Goal: Task Accomplishment & Management: Manage account settings

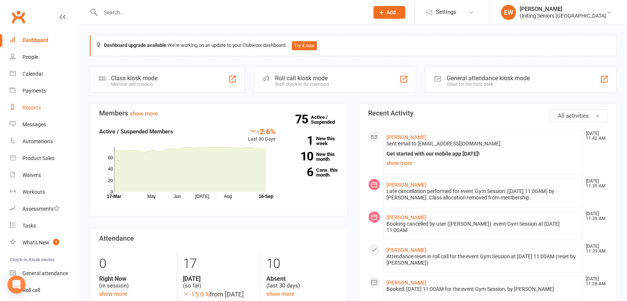
click at [29, 110] on link "Reports" at bounding box center [44, 107] width 69 height 17
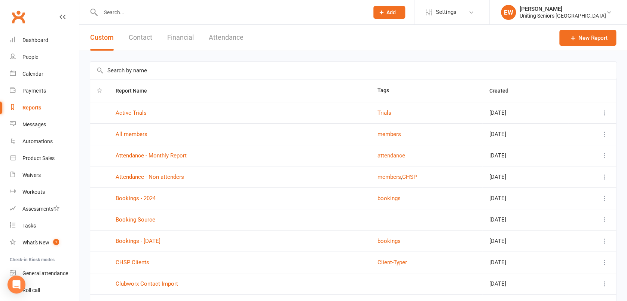
click at [168, 69] on input "text" at bounding box center [353, 70] width 526 height 17
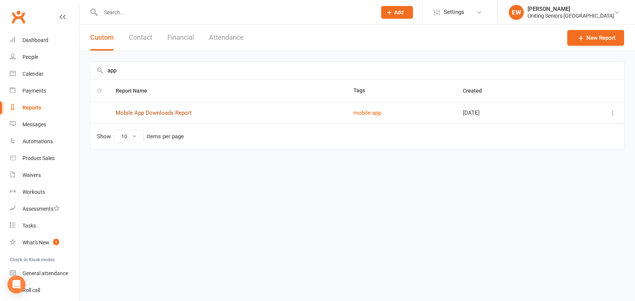
type input "app"
click at [174, 113] on link "Mobile App Downloads Report" at bounding box center [154, 112] width 76 height 7
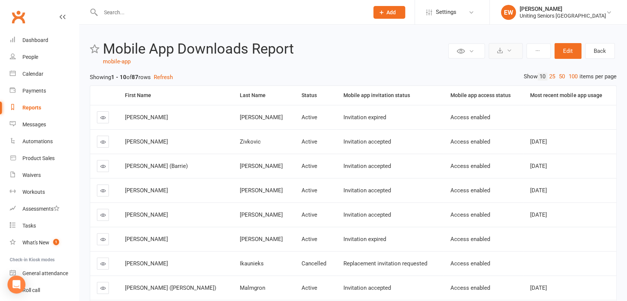
click at [514, 52] on button at bounding box center [506, 51] width 34 height 16
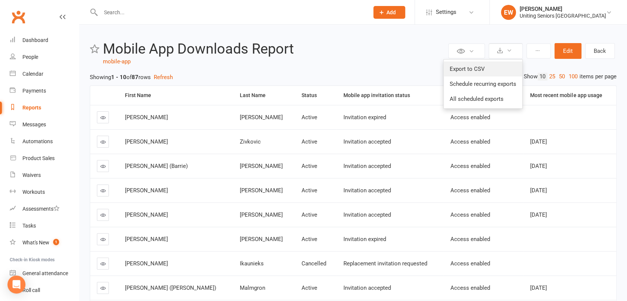
click at [489, 69] on link "Export to CSV" at bounding box center [483, 68] width 79 height 15
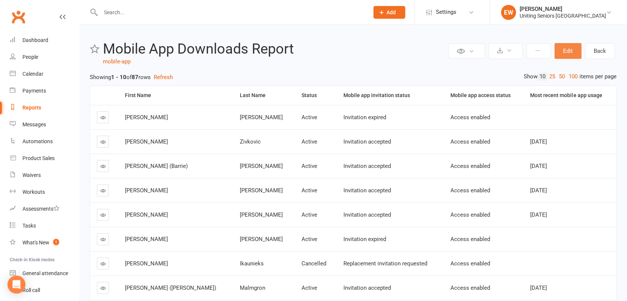
click at [573, 52] on button "Edit" at bounding box center [568, 51] width 27 height 16
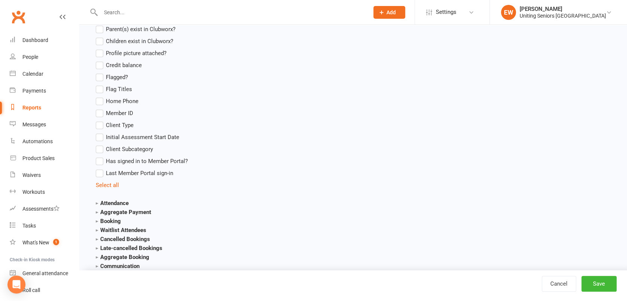
scroll to position [707, 0]
click at [165, 138] on span "Initial Assessment Start Date" at bounding box center [142, 137] width 73 height 8
click at [101, 133] on input "Initial Assessment Start Date" at bounding box center [98, 133] width 5 height 0
click at [597, 279] on button "Save" at bounding box center [599, 284] width 35 height 16
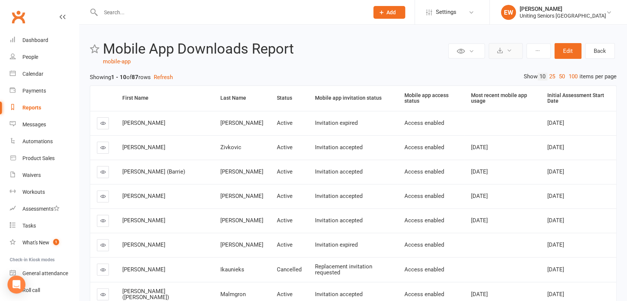
click at [509, 53] on button at bounding box center [506, 51] width 34 height 16
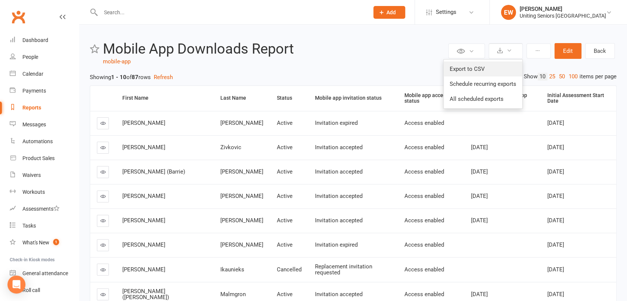
click at [491, 66] on link "Export to CSV" at bounding box center [483, 68] width 79 height 15
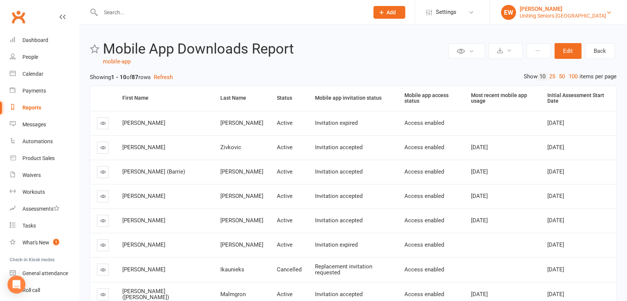
click at [587, 9] on div "[PERSON_NAME]" at bounding box center [563, 9] width 86 height 7
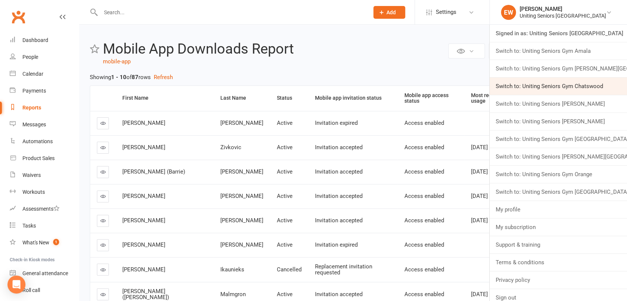
click at [591, 83] on link "Switch to: Uniting Seniors Gym Chatswood" at bounding box center [558, 85] width 137 height 17
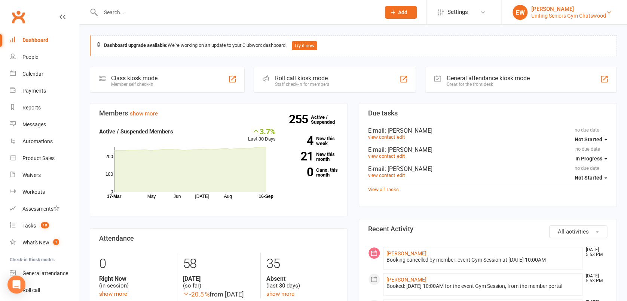
click at [549, 10] on div "[PERSON_NAME]" at bounding box center [569, 9] width 75 height 7
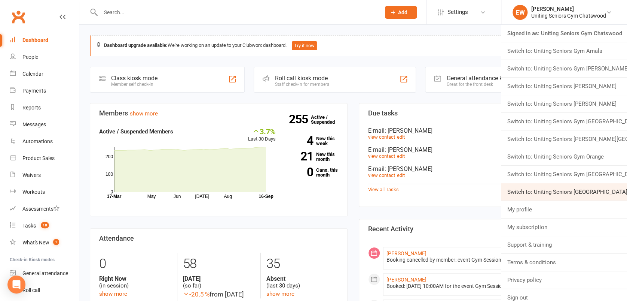
click at [563, 192] on link "Switch to: Uniting Seniors Gym Westmead" at bounding box center [565, 191] width 126 height 17
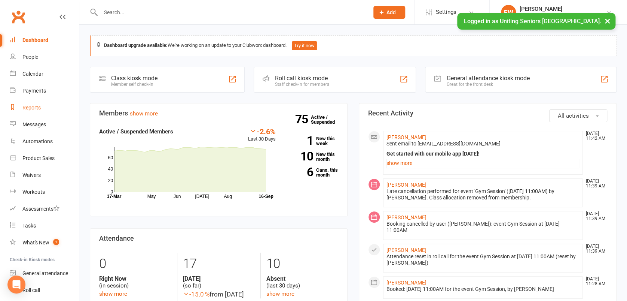
click at [38, 106] on div "Reports" at bounding box center [31, 107] width 18 height 6
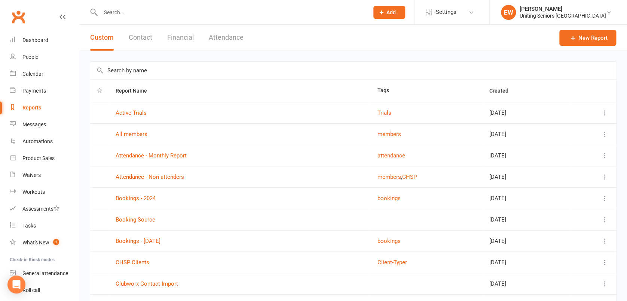
click at [148, 71] on input "text" at bounding box center [353, 70] width 526 height 17
type input "app"
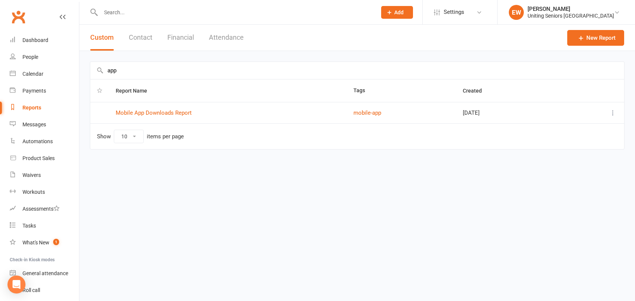
click at [219, 181] on html "Prospect Member Non-attending contact Class / event Appointment Task Membership…" at bounding box center [317, 90] width 635 height 181
click at [166, 115] on link "Mobile App Downloads Report" at bounding box center [154, 112] width 76 height 7
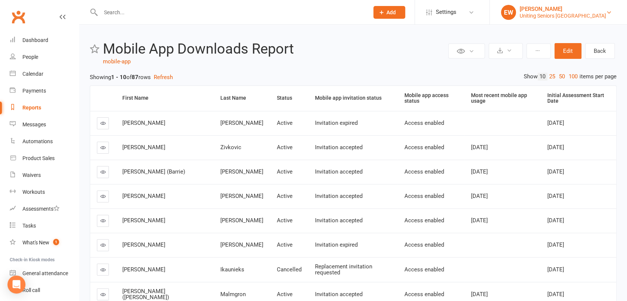
click at [554, 11] on div "[PERSON_NAME]" at bounding box center [563, 9] width 86 height 7
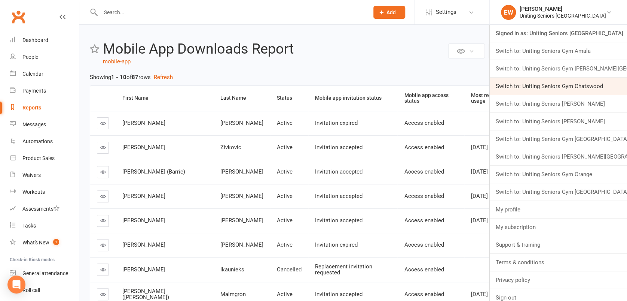
click at [578, 87] on link "Switch to: Uniting Seniors Gym Chatswood" at bounding box center [558, 85] width 137 height 17
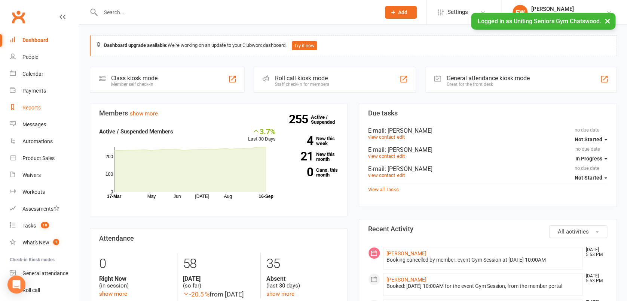
click at [37, 106] on div "Reports" at bounding box center [31, 107] width 18 height 6
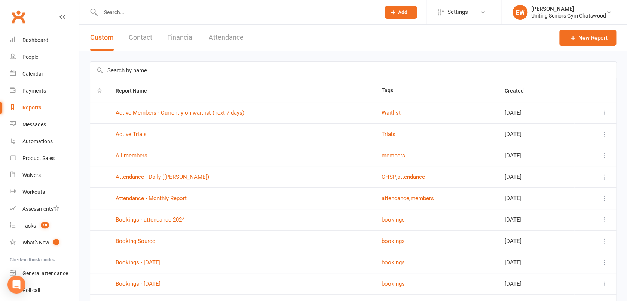
click at [174, 70] on input "text" at bounding box center [353, 70] width 526 height 17
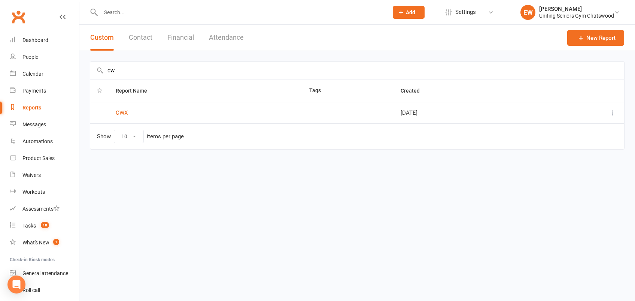
type input "c"
type input "app"
click at [220, 181] on html "Prospect Member Non-attending contact Class / event Appointment Task Membership…" at bounding box center [317, 90] width 635 height 181
click at [146, 111] on link "Mobile App Downloads" at bounding box center [145, 112] width 58 height 7
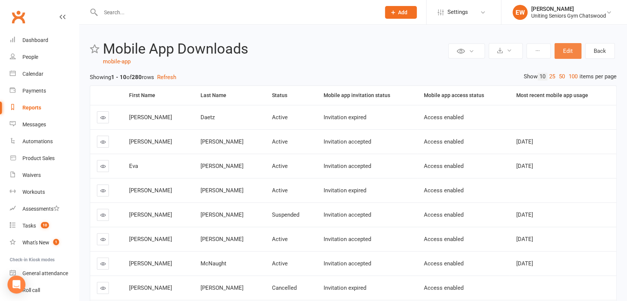
click at [570, 49] on button "Edit" at bounding box center [568, 51] width 27 height 16
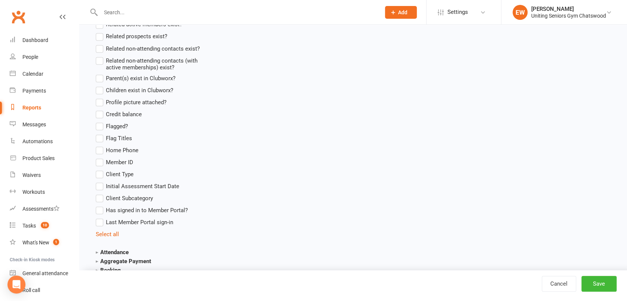
scroll to position [663, 0]
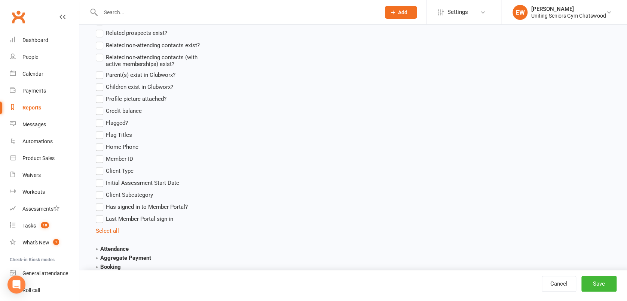
click at [166, 183] on span "Initial Assessment Start Date" at bounding box center [142, 182] width 73 height 8
click at [101, 178] on input "Initial Assessment Start Date" at bounding box center [98, 178] width 5 height 0
click at [592, 282] on button "Save" at bounding box center [599, 284] width 35 height 16
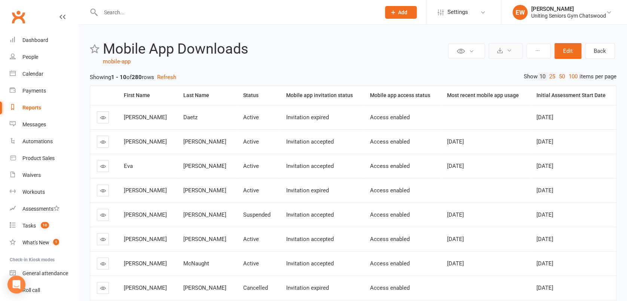
click at [503, 51] on button at bounding box center [506, 51] width 34 height 16
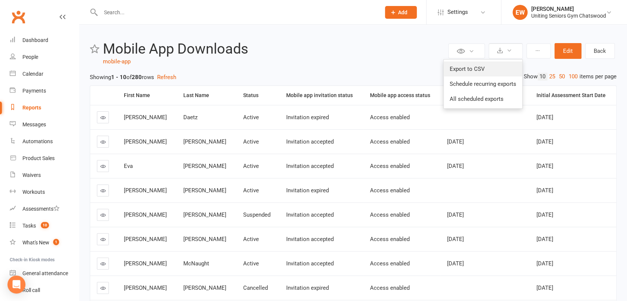
click at [492, 66] on link "Export to CSV" at bounding box center [483, 68] width 79 height 15
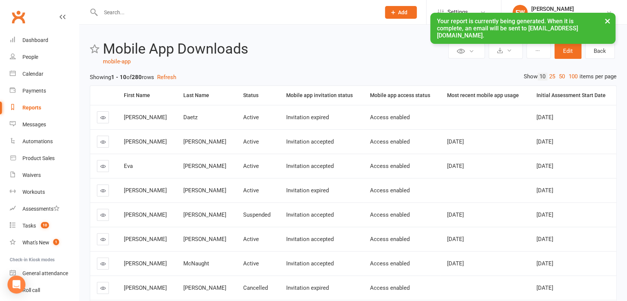
click at [608, 21] on button "×" at bounding box center [607, 21] width 13 height 16
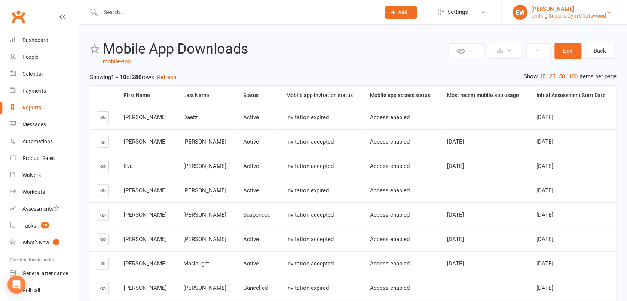
click at [588, 13] on div "Uniting Seniors Gym Chatswood" at bounding box center [569, 15] width 75 height 7
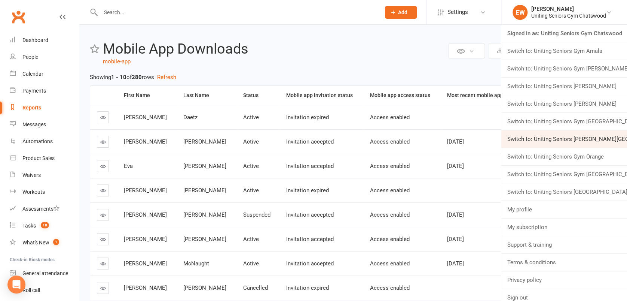
click at [585, 135] on link "Switch to: Uniting Seniors [PERSON_NAME][GEOGRAPHIC_DATA]" at bounding box center [565, 138] width 126 height 17
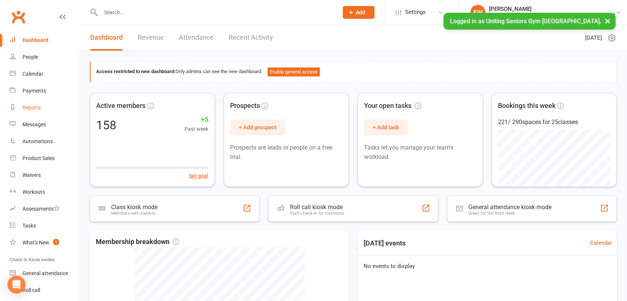
click at [39, 105] on div "Reports" at bounding box center [31, 107] width 18 height 6
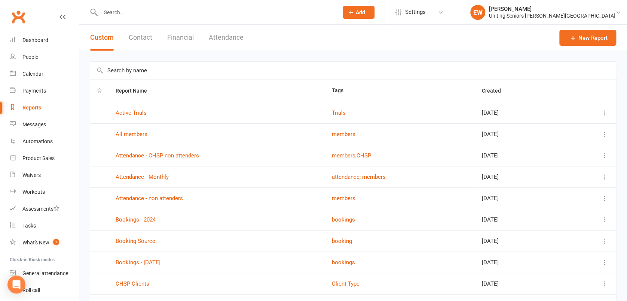
click at [165, 66] on input "text" at bounding box center [353, 70] width 526 height 17
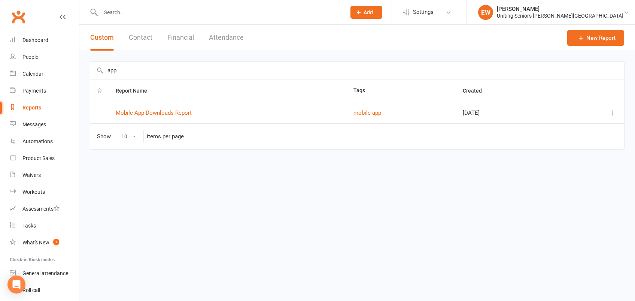
type input "app"
click at [96, 112] on td at bounding box center [99, 112] width 19 height 21
click at [138, 114] on link "Mobile App Downloads Report" at bounding box center [154, 112] width 76 height 7
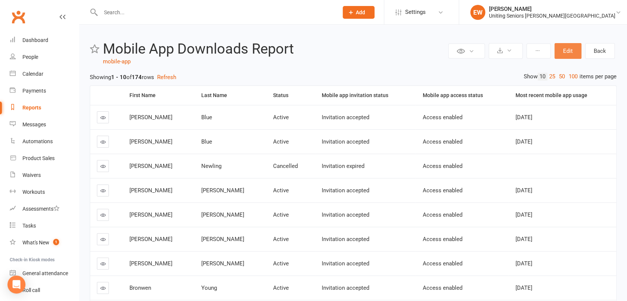
click at [570, 46] on button "Edit" at bounding box center [568, 51] width 27 height 16
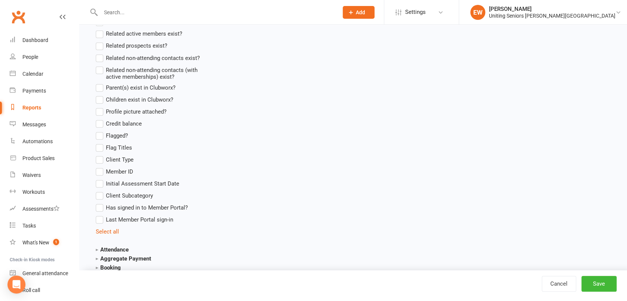
scroll to position [656, 0]
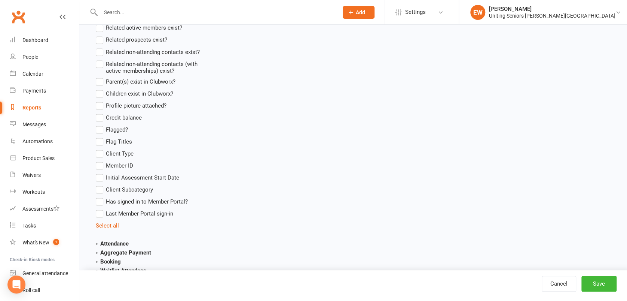
click at [171, 179] on span "Initial Assessment Start Date" at bounding box center [142, 177] width 73 height 8
click at [101, 173] on input "Initial Assessment Start Date" at bounding box center [98, 173] width 5 height 0
click at [589, 285] on button "Save" at bounding box center [599, 284] width 35 height 16
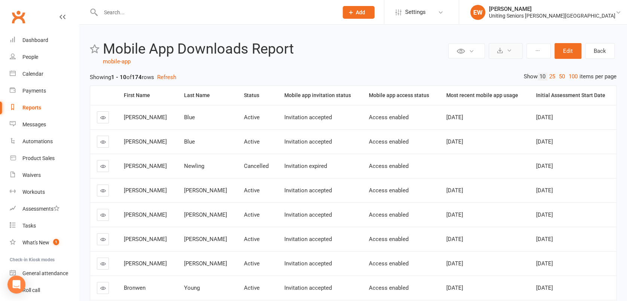
click at [506, 45] on button at bounding box center [506, 51] width 34 height 16
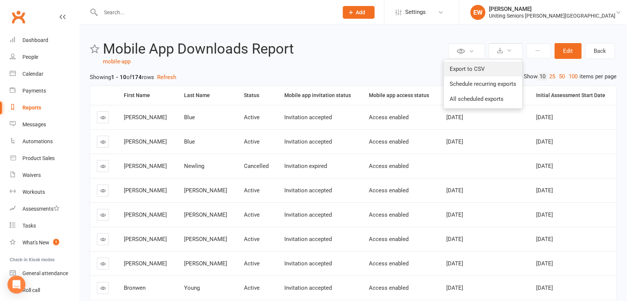
click at [489, 65] on link "Export to CSV" at bounding box center [483, 68] width 79 height 15
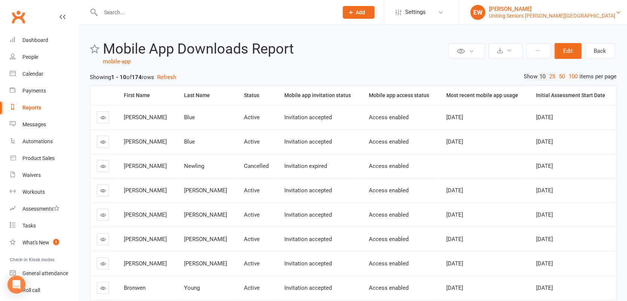
click at [575, 10] on div "[PERSON_NAME]" at bounding box center [552, 9] width 127 height 7
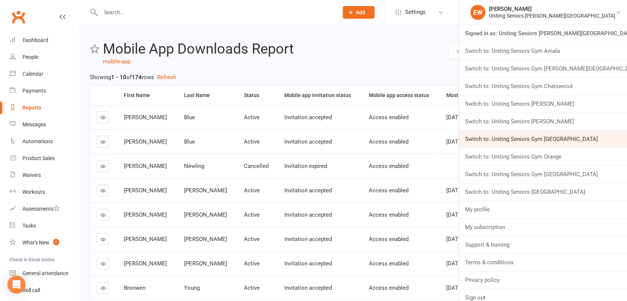
click at [564, 139] on link "Switch to: Uniting Seniors Gym Lilyfield" at bounding box center [543, 138] width 168 height 17
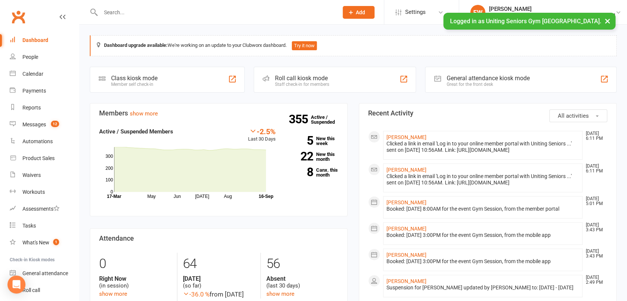
click at [611, 22] on button "×" at bounding box center [607, 21] width 13 height 16
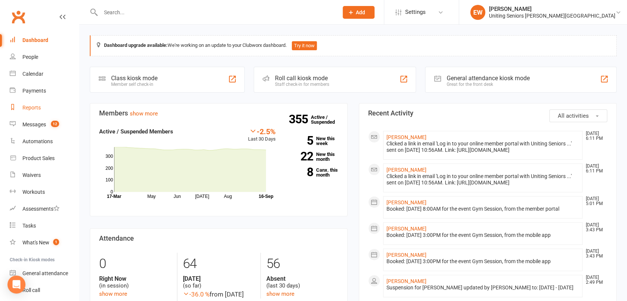
click at [52, 105] on link "Reports" at bounding box center [44, 107] width 69 height 17
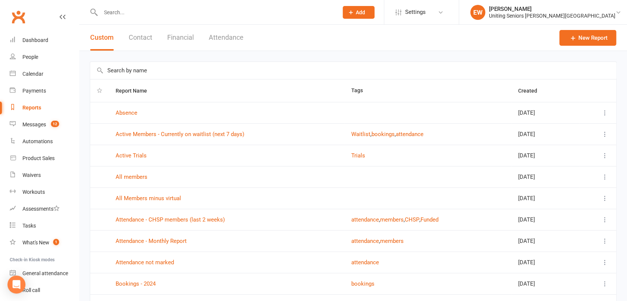
click at [201, 73] on input "text" at bounding box center [353, 70] width 526 height 17
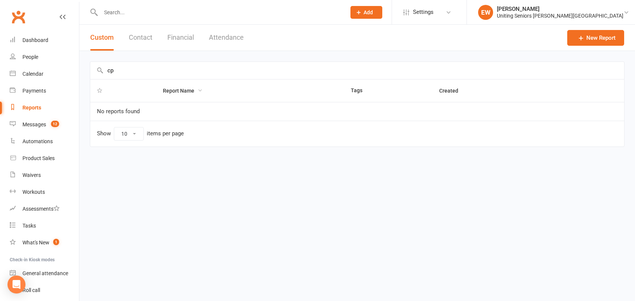
type input "c"
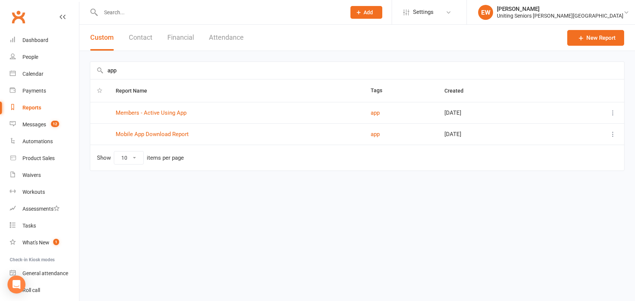
type input "app"
click at [158, 202] on html "Prospect Member Non-attending contact Class / event Appointment Task Membership…" at bounding box center [317, 101] width 635 height 202
click at [178, 111] on link "Members - Active Using App" at bounding box center [151, 112] width 71 height 7
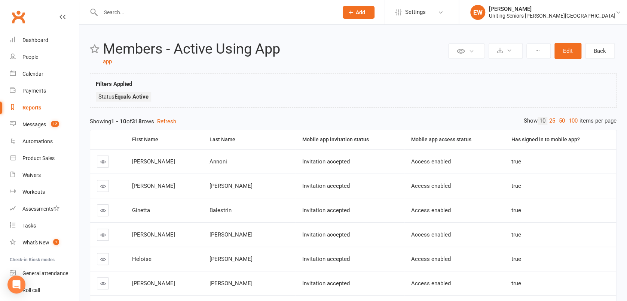
click at [58, 18] on div "Clubworx" at bounding box center [39, 21] width 79 height 28
click at [60, 18] on icon at bounding box center [63, 17] width 6 height 6
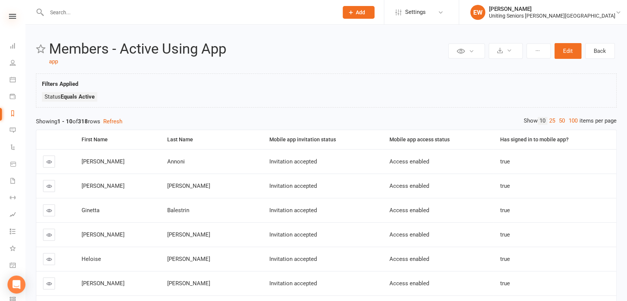
click at [9, 15] on icon at bounding box center [12, 16] width 7 height 5
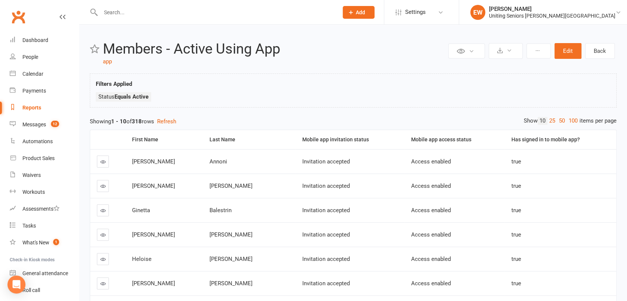
click at [41, 104] on link "Reports" at bounding box center [44, 107] width 69 height 17
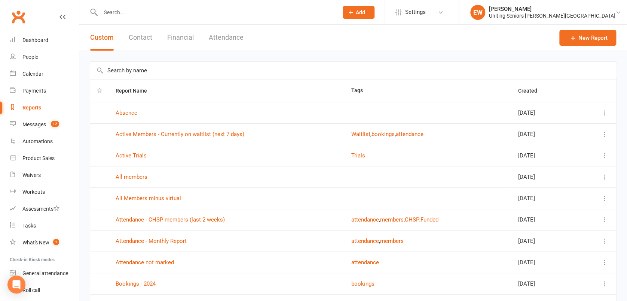
click at [141, 73] on input "text" at bounding box center [353, 70] width 526 height 17
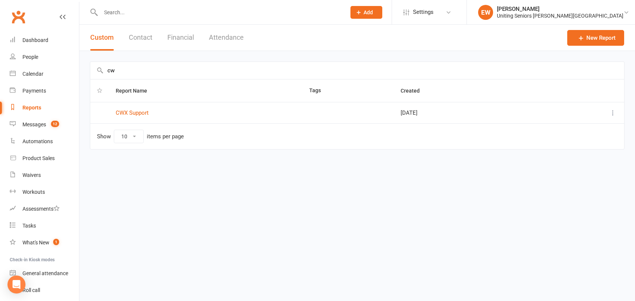
type input "c"
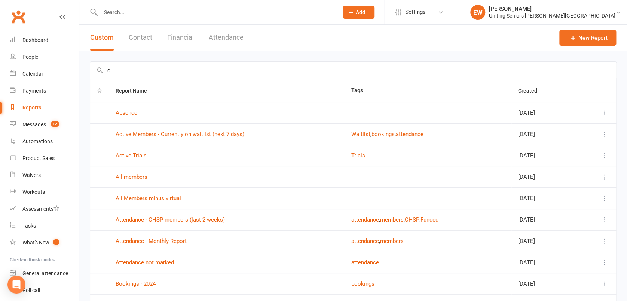
type input "c"
click at [38, 104] on link "Reports" at bounding box center [44, 107] width 69 height 17
click at [35, 105] on div "Reports" at bounding box center [31, 107] width 19 height 6
click at [130, 70] on input "c" at bounding box center [353, 70] width 526 height 17
click at [31, 104] on div "Reports" at bounding box center [31, 107] width 19 height 6
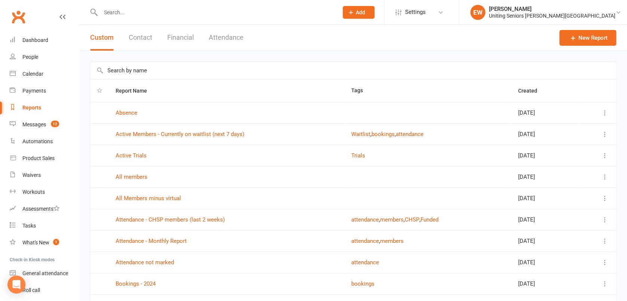
click at [161, 67] on input "text" at bounding box center [353, 70] width 526 height 17
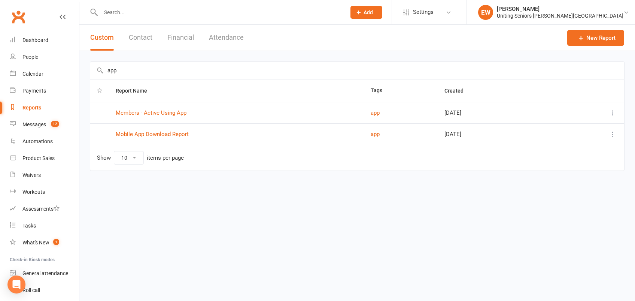
type input "app"
click at [153, 202] on html "Prospect Member Non-attending contact Class / event Appointment Task Membership…" at bounding box center [317, 101] width 635 height 202
click at [152, 134] on link "Mobile App Download Report" at bounding box center [152, 134] width 73 height 7
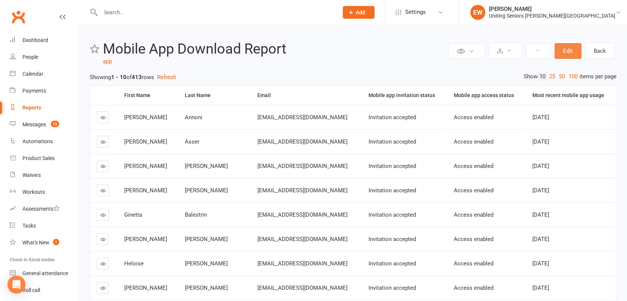
click at [574, 49] on button "Edit" at bounding box center [568, 51] width 27 height 16
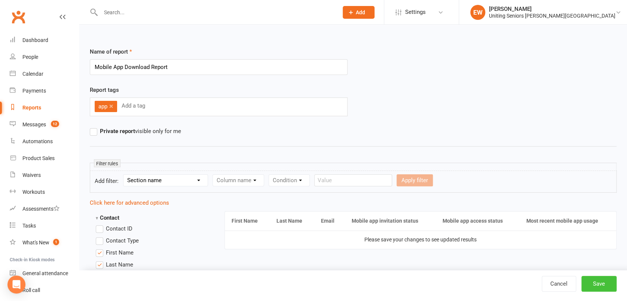
click at [596, 284] on button "Save" at bounding box center [599, 284] width 35 height 16
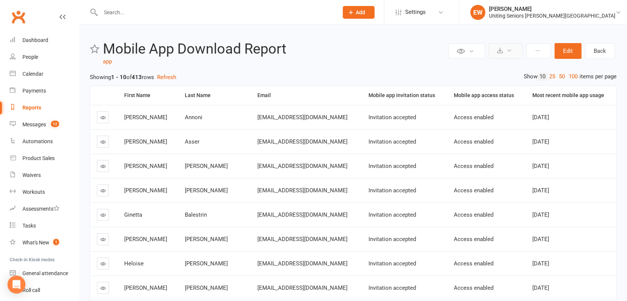
click at [508, 49] on icon at bounding box center [510, 51] width 6 height 6
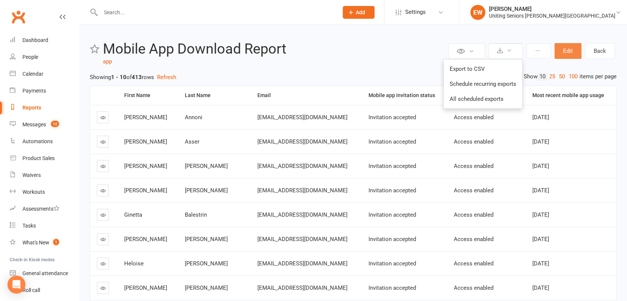
click at [571, 46] on button "Edit" at bounding box center [568, 51] width 27 height 16
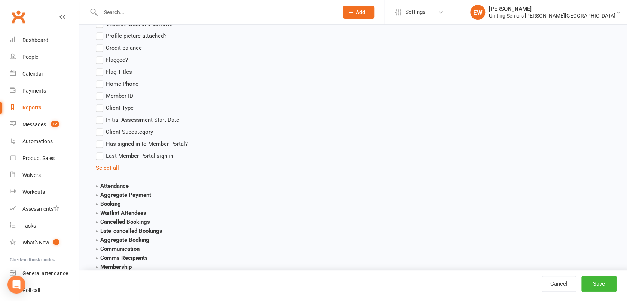
scroll to position [726, 0]
click at [174, 115] on span "Initial Assessment Start Date" at bounding box center [142, 118] width 73 height 8
click at [101, 114] on input "Initial Assessment Start Date" at bounding box center [98, 114] width 5 height 0
click at [615, 283] on button "Save" at bounding box center [599, 284] width 35 height 16
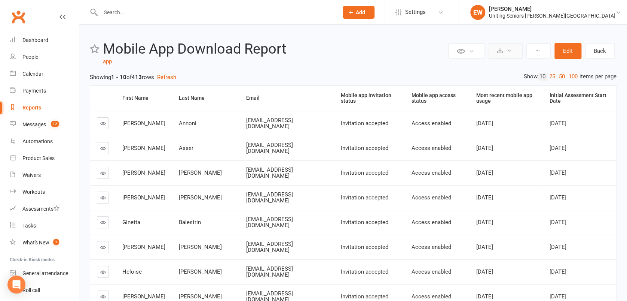
click at [508, 54] on button at bounding box center [506, 51] width 34 height 16
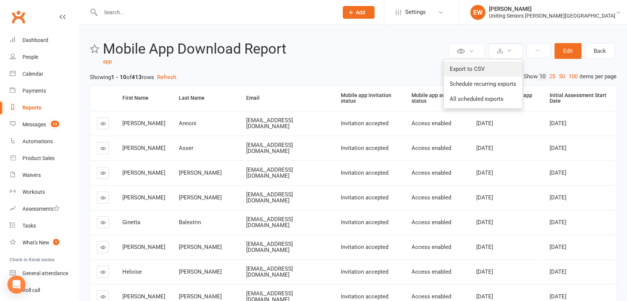
click at [501, 66] on link "Export to CSV" at bounding box center [483, 68] width 79 height 15
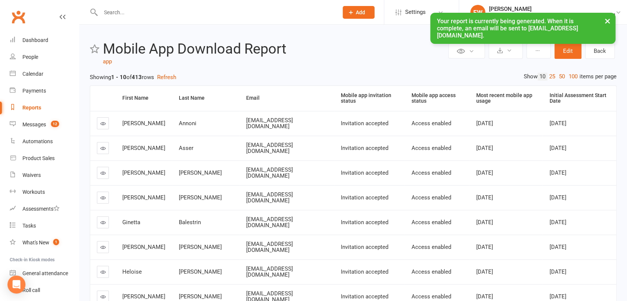
click at [607, 25] on button "×" at bounding box center [607, 21] width 13 height 16
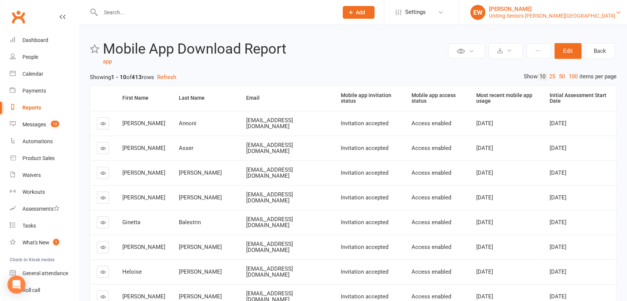
click at [584, 12] on div "Uniting Seniors [PERSON_NAME][GEOGRAPHIC_DATA]" at bounding box center [552, 15] width 127 height 7
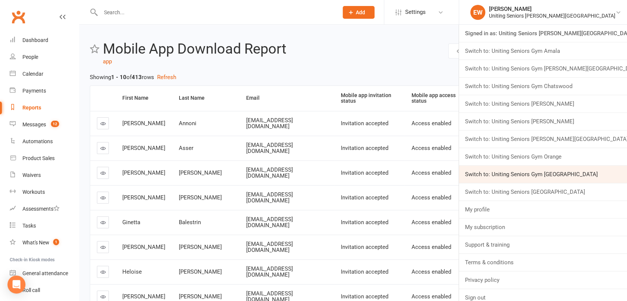
click at [579, 172] on link "Switch to: Uniting Seniors Gym [GEOGRAPHIC_DATA]" at bounding box center [543, 173] width 168 height 17
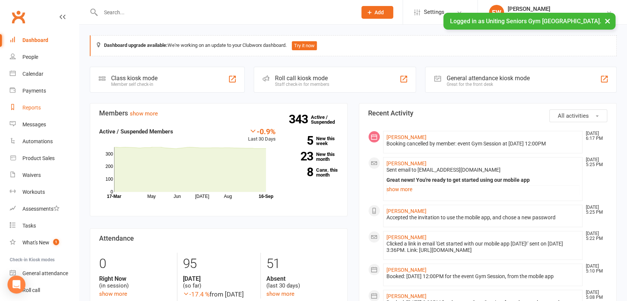
click at [39, 108] on div "Reports" at bounding box center [31, 107] width 18 height 6
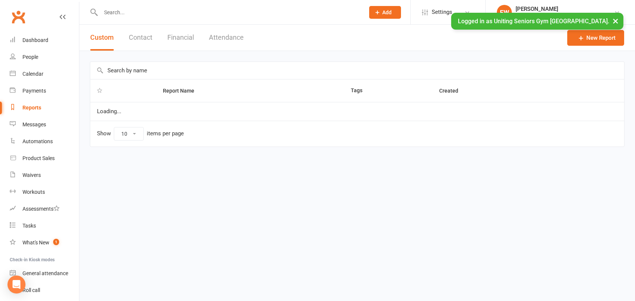
click at [155, 72] on input "text" at bounding box center [357, 70] width 534 height 17
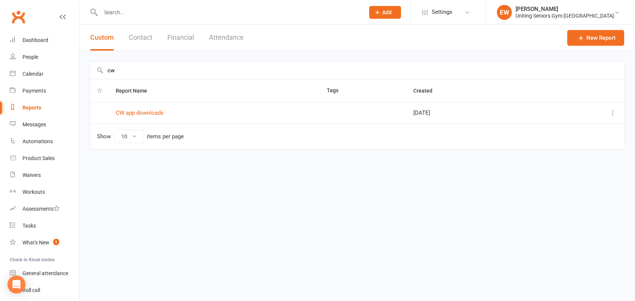
type input "c"
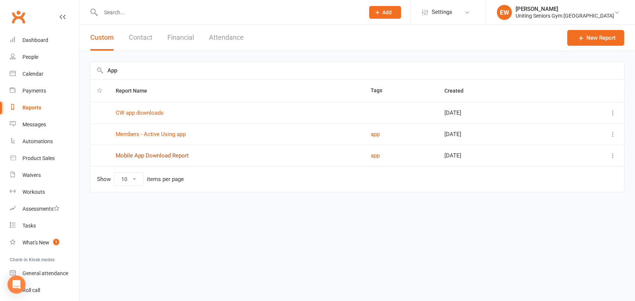
type input "App"
click at [146, 155] on link "Mobile App Download Report" at bounding box center [152, 155] width 73 height 7
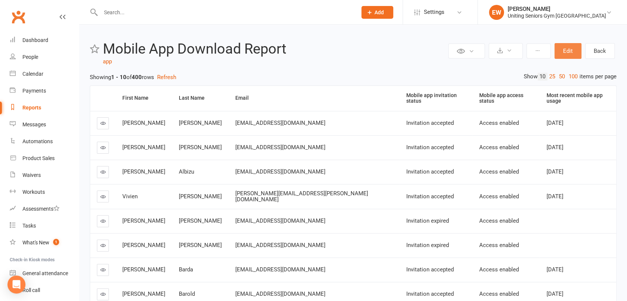
click at [575, 49] on button "Edit" at bounding box center [568, 51] width 27 height 16
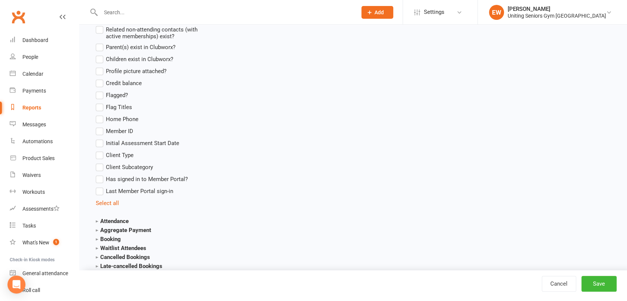
scroll to position [701, 0]
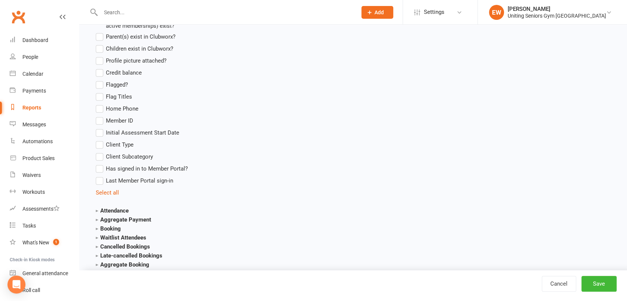
click at [159, 132] on span "Initial Assessment Start Date" at bounding box center [142, 132] width 73 height 8
click at [101, 128] on input "Initial Assessment Start Date" at bounding box center [98, 128] width 5 height 0
click at [589, 280] on button "Save" at bounding box center [599, 284] width 35 height 16
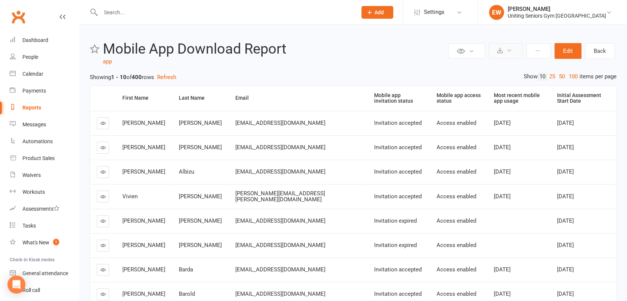
click at [506, 45] on button at bounding box center [506, 51] width 34 height 16
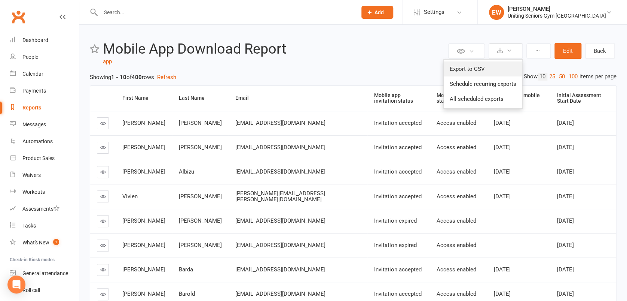
click at [493, 69] on link "Export to CSV" at bounding box center [483, 68] width 79 height 15
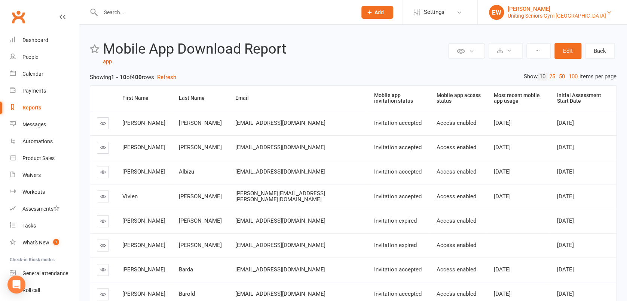
click at [570, 10] on div "[PERSON_NAME]" at bounding box center [557, 9] width 98 height 7
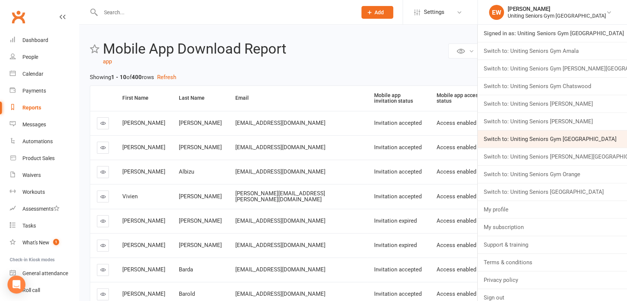
click at [572, 138] on link "Switch to: Uniting Seniors Gym Lilyfield" at bounding box center [552, 138] width 149 height 17
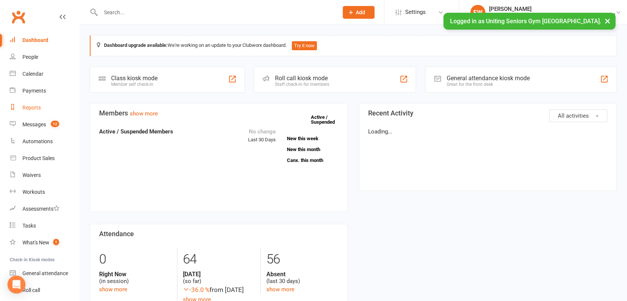
click at [40, 106] on link "Reports" at bounding box center [44, 107] width 69 height 17
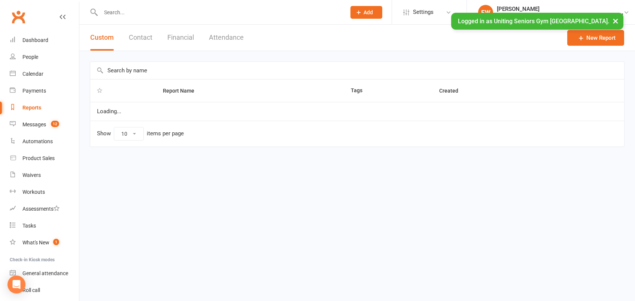
click at [153, 68] on input "text" at bounding box center [357, 70] width 534 height 17
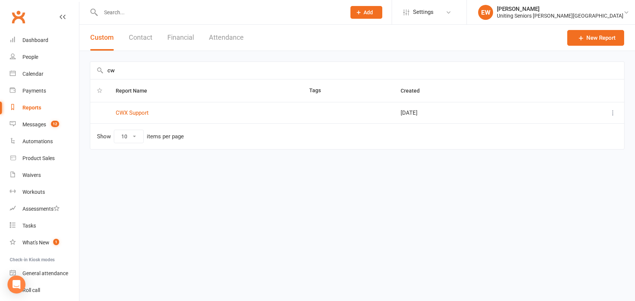
type input "c"
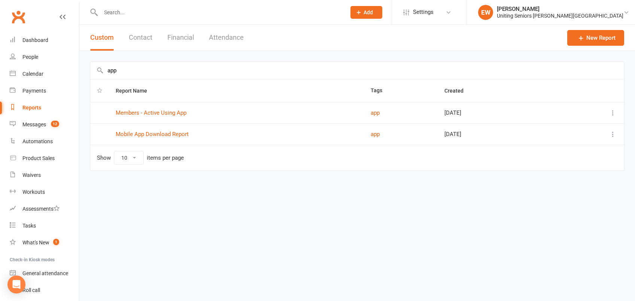
type input "app"
click at [268, 202] on html "Prospect Member Non-attending contact Class / event Appointment Task Membership…" at bounding box center [317, 101] width 635 height 202
click at [147, 113] on link "Members - Active Using App" at bounding box center [151, 112] width 71 height 7
